Goal: Task Accomplishment & Management: Manage account settings

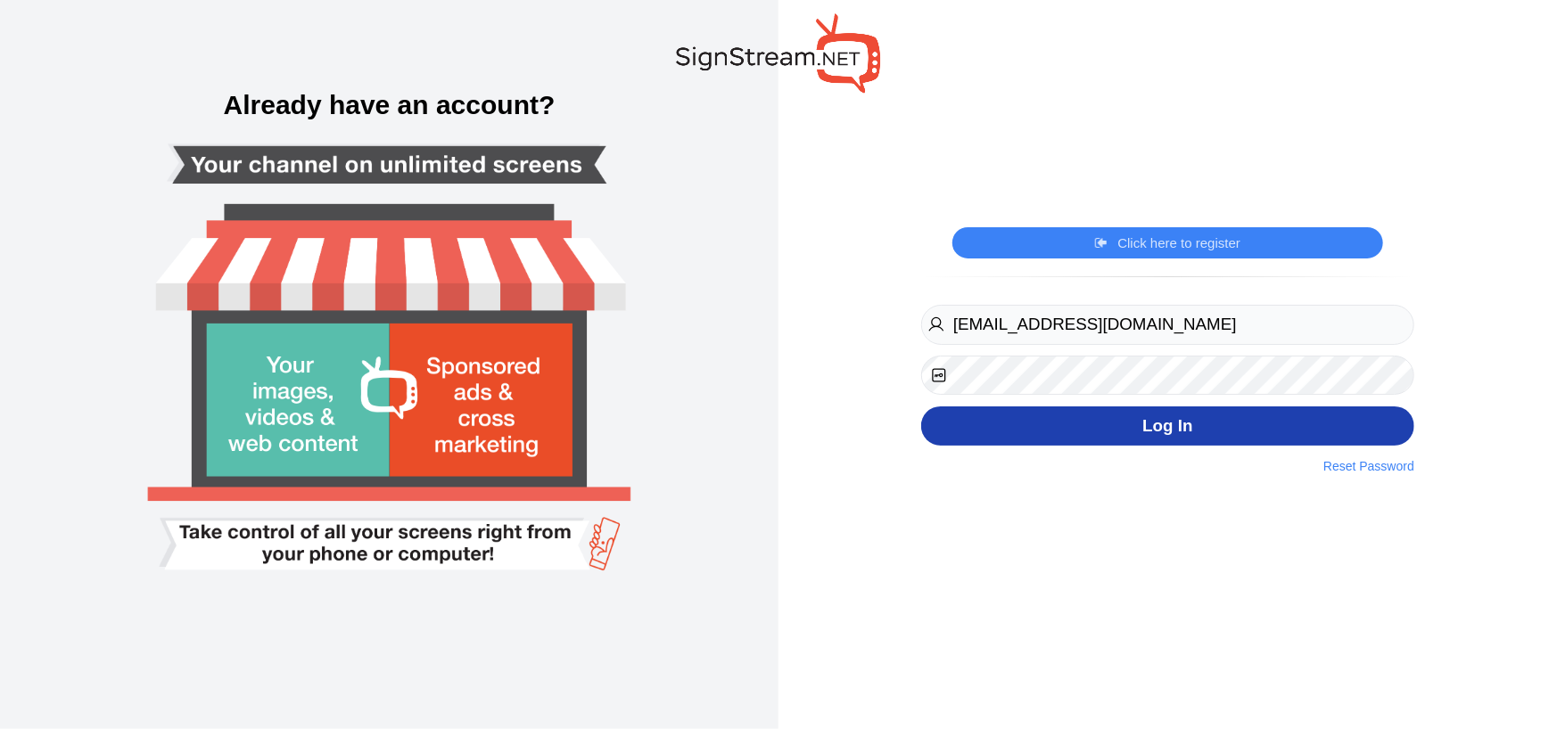
click at [1060, 428] on button "Log In" at bounding box center [1167, 427] width 493 height 40
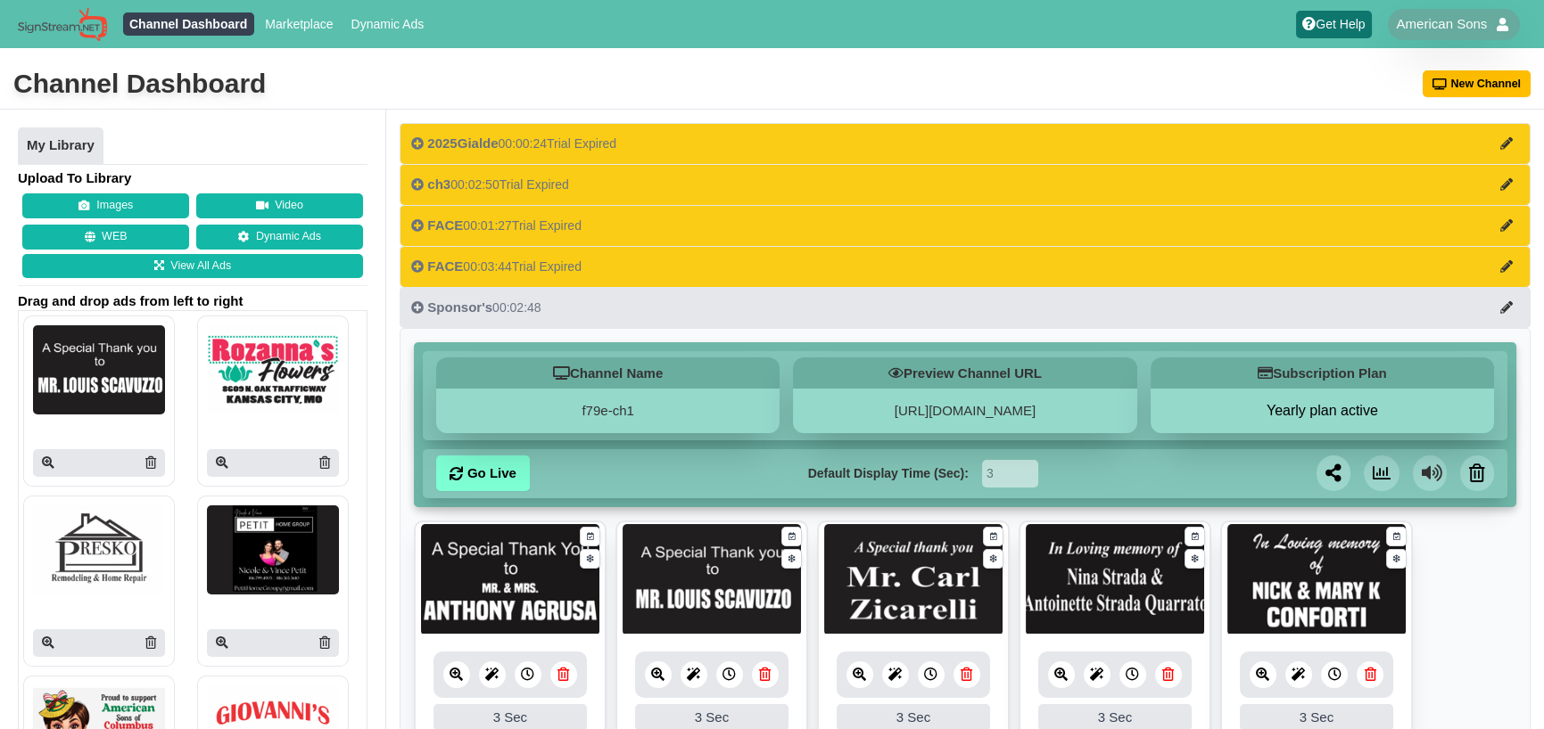
scroll to position [89, 0]
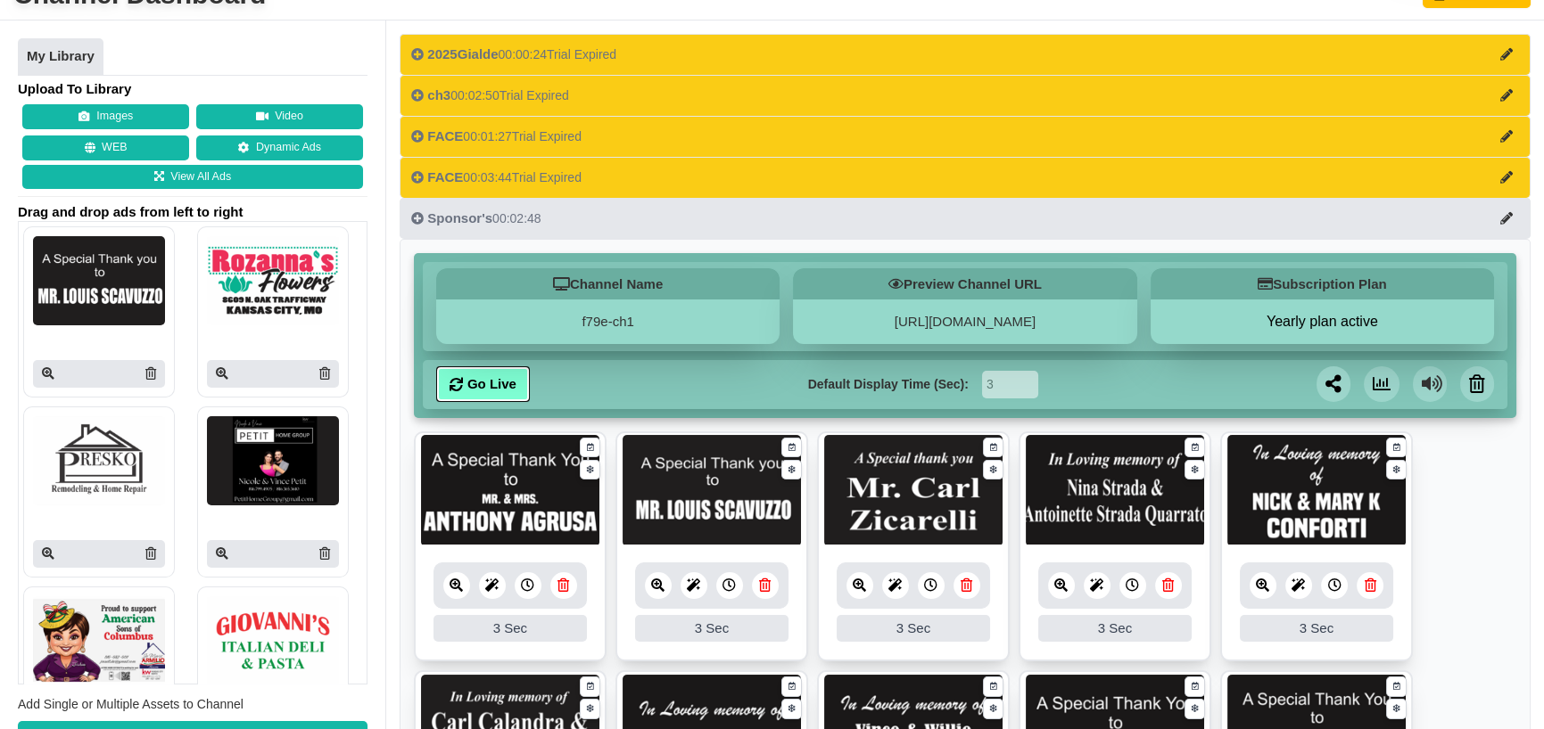
click at [492, 383] on link "Go Live" at bounding box center [483, 385] width 94 height 36
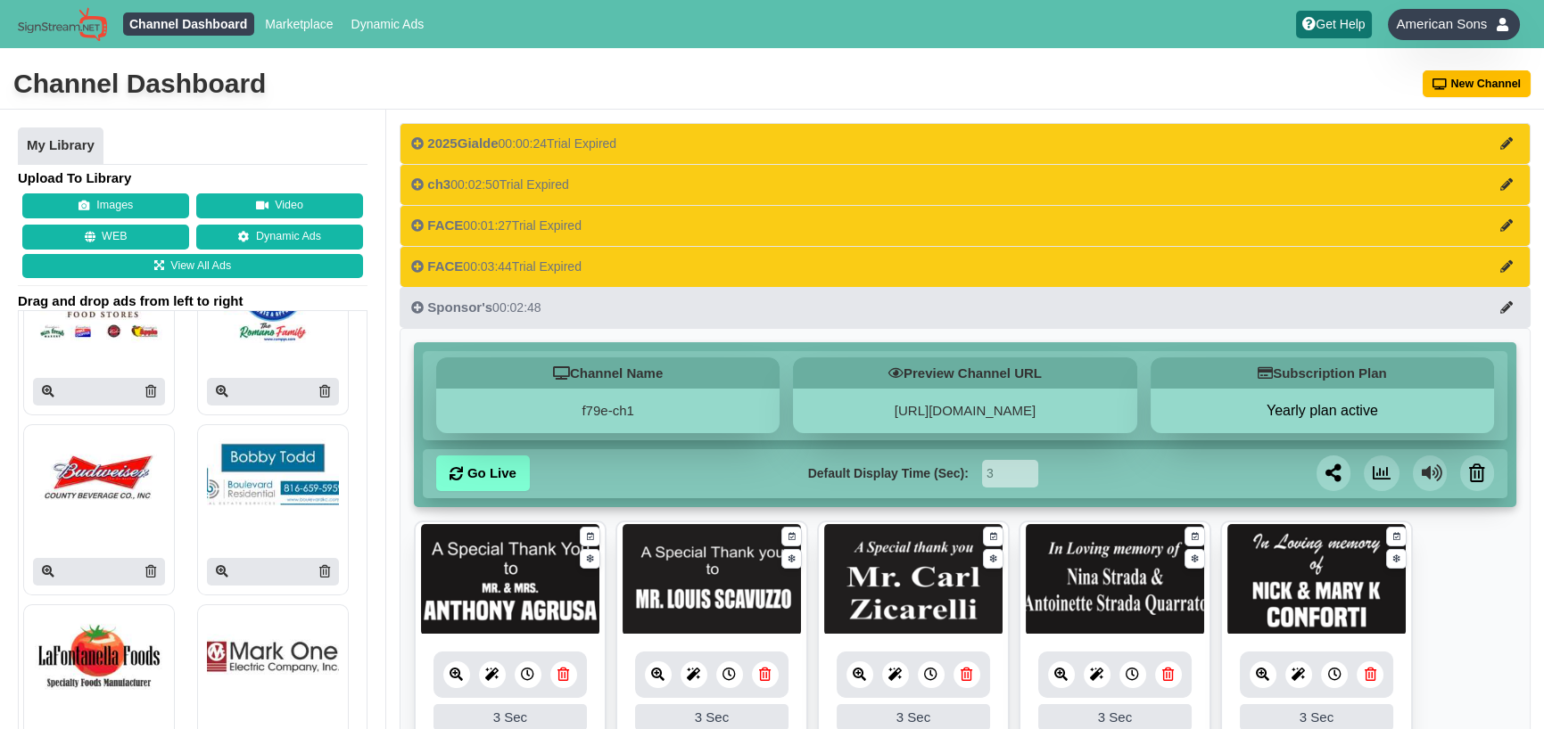
click at [1471, 21] on span "American Sons" at bounding box center [1442, 24] width 91 height 18
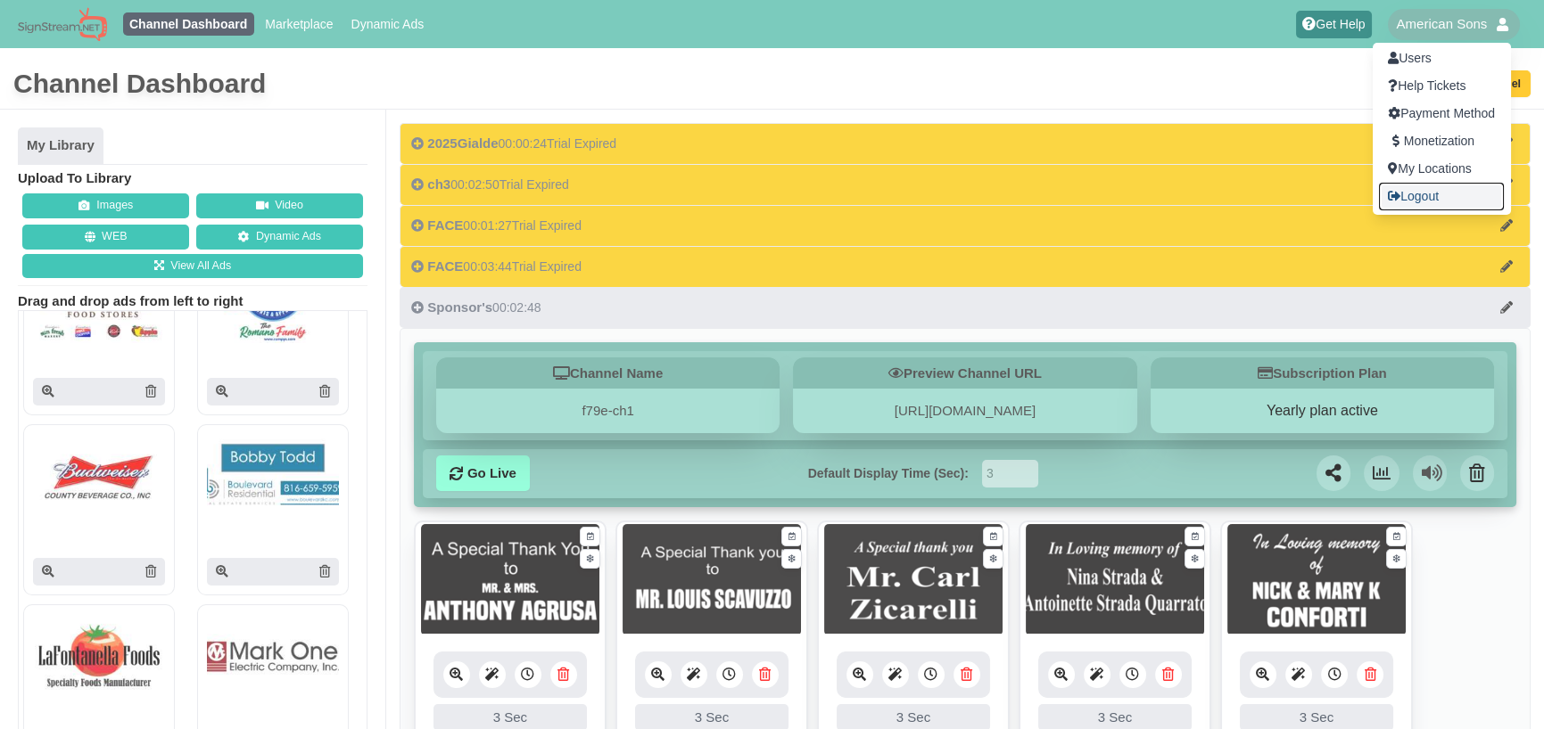
click at [1412, 195] on link "Logout" at bounding box center [1441, 197] width 125 height 28
